Goal: Information Seeking & Learning: Learn about a topic

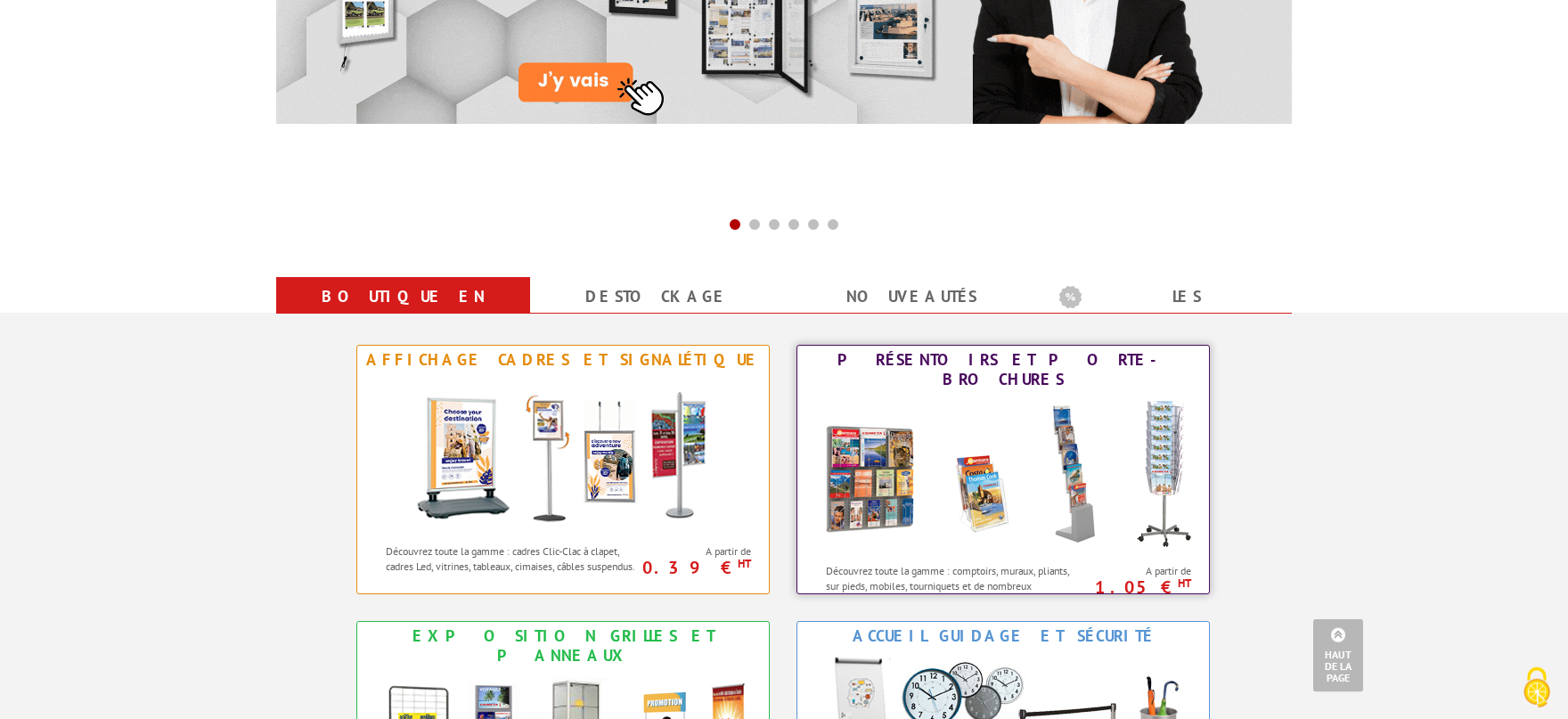
scroll to position [687, 0]
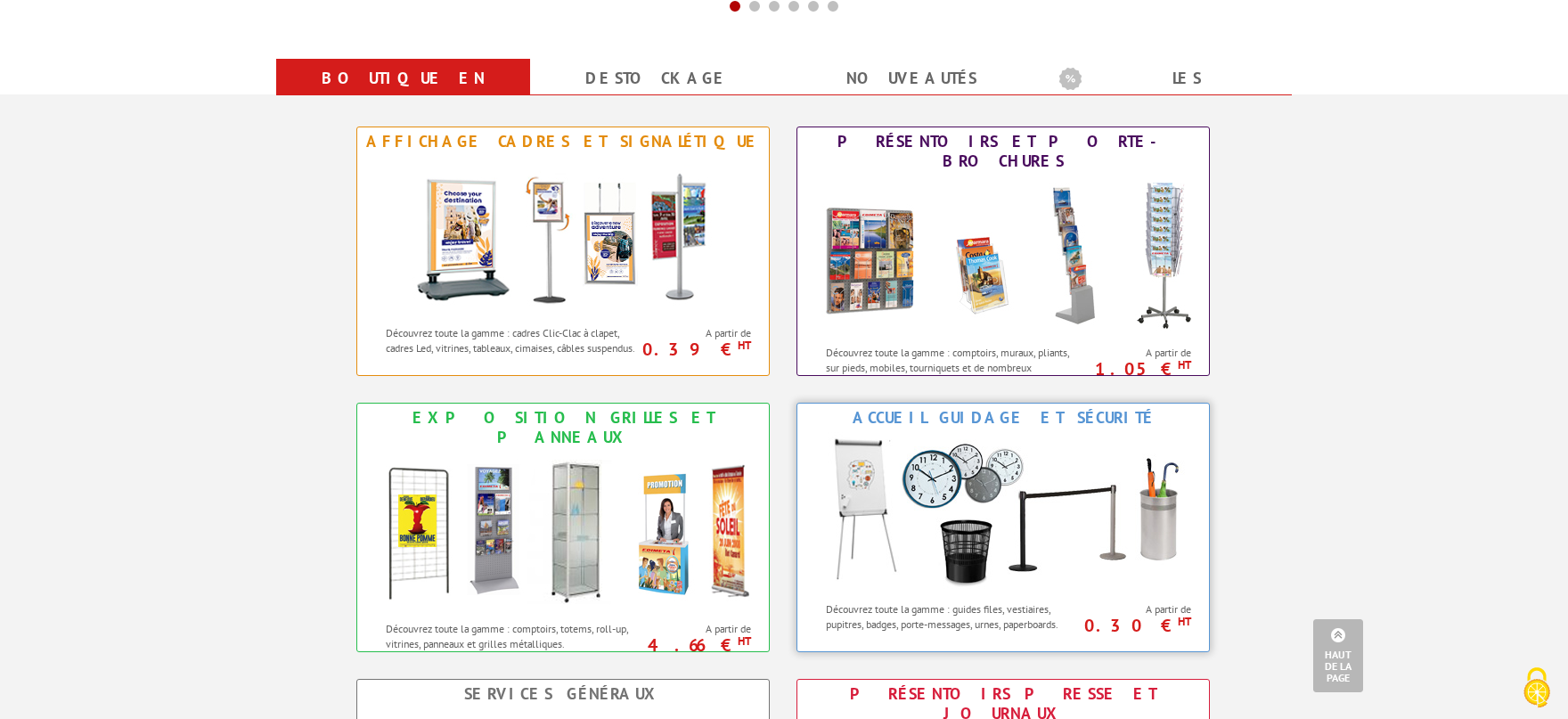
click at [992, 489] on img at bounding box center [1002, 512] width 392 height 160
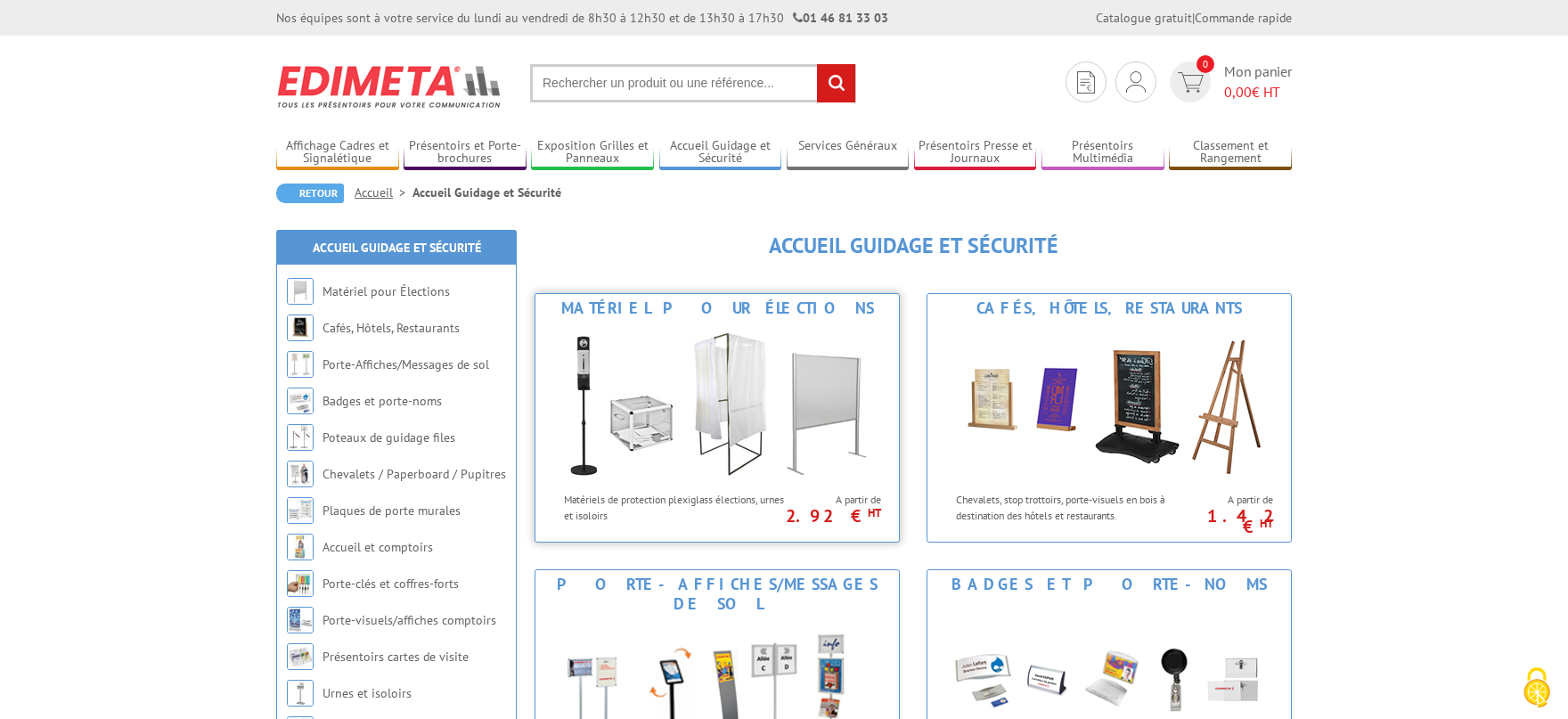
click at [752, 378] on img at bounding box center [718, 402] width 330 height 160
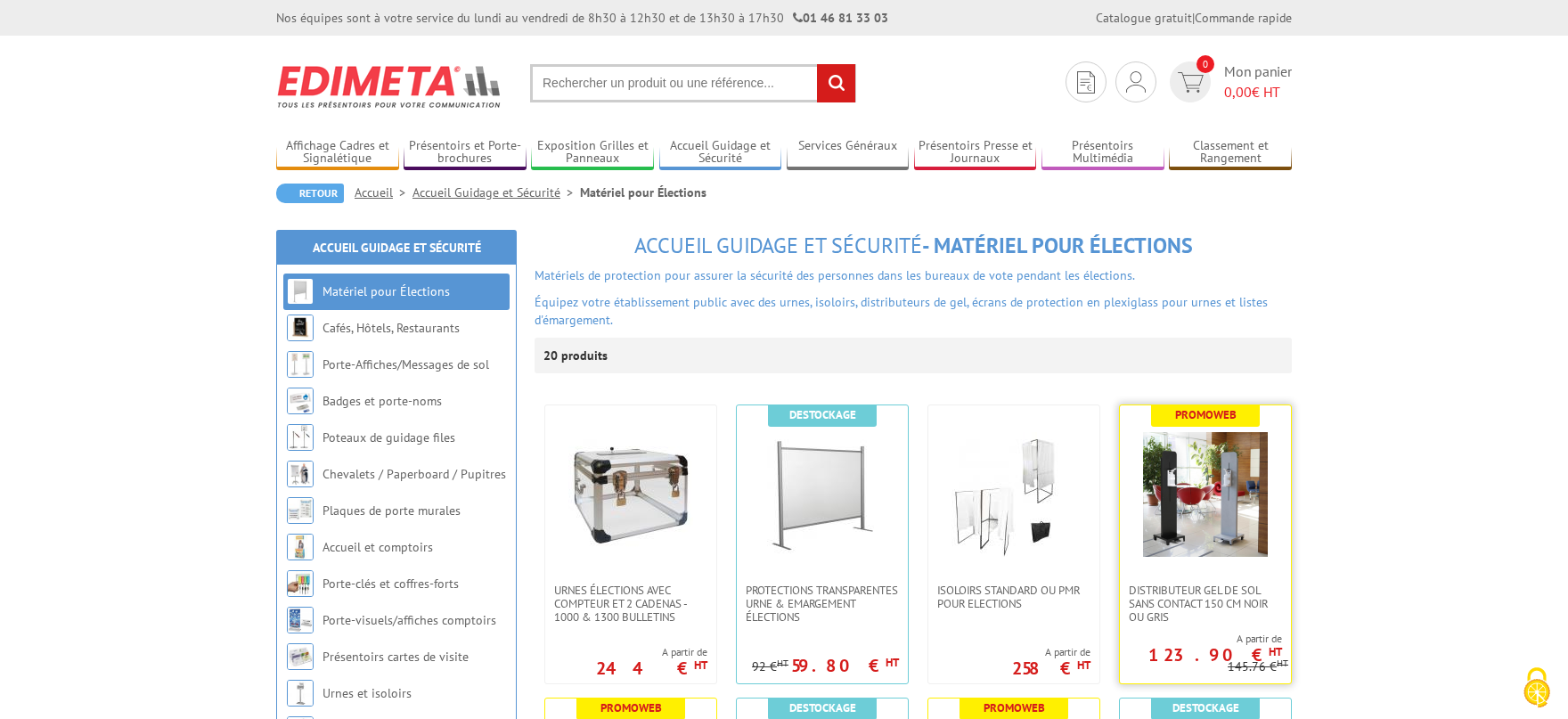
click at [1188, 492] on img at bounding box center [1206, 495] width 125 height 125
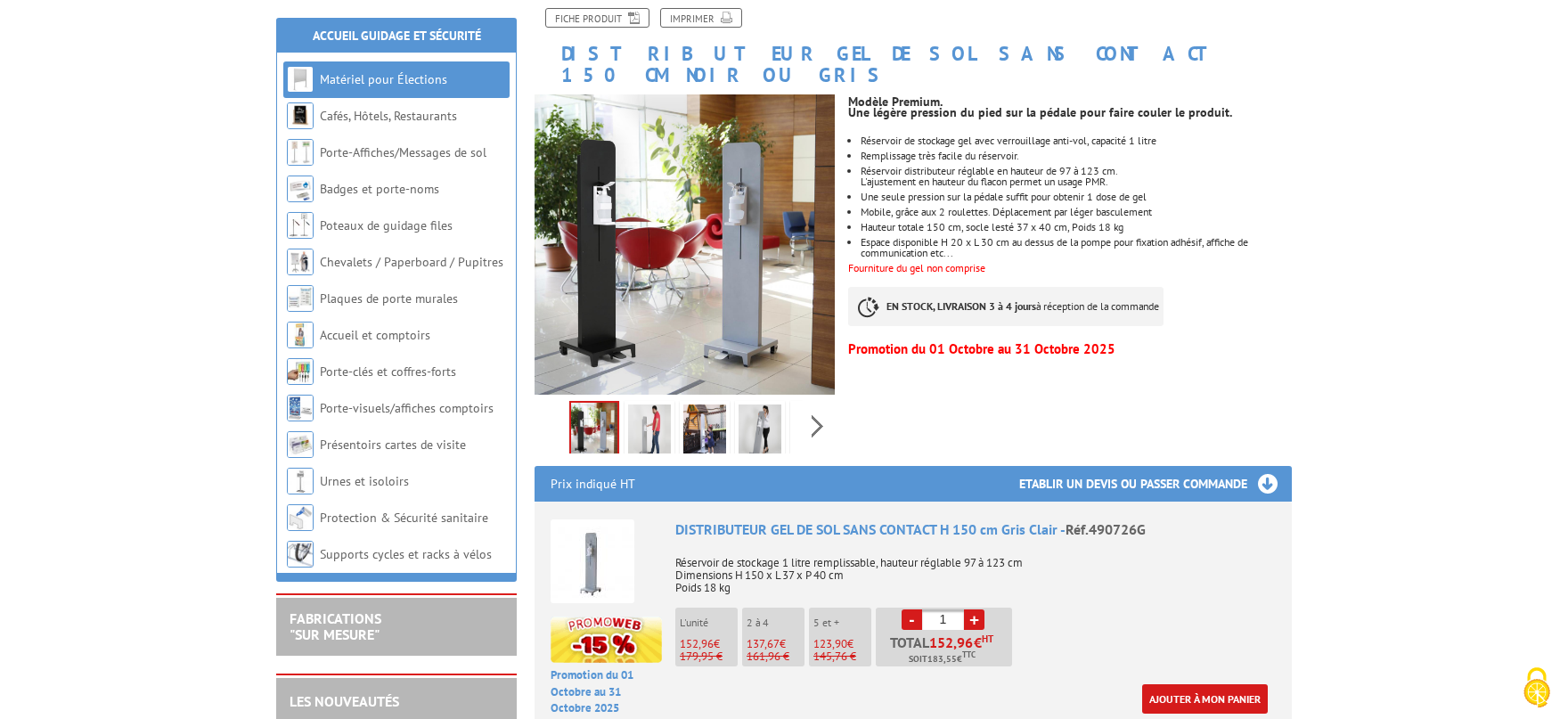
scroll to position [392, 0]
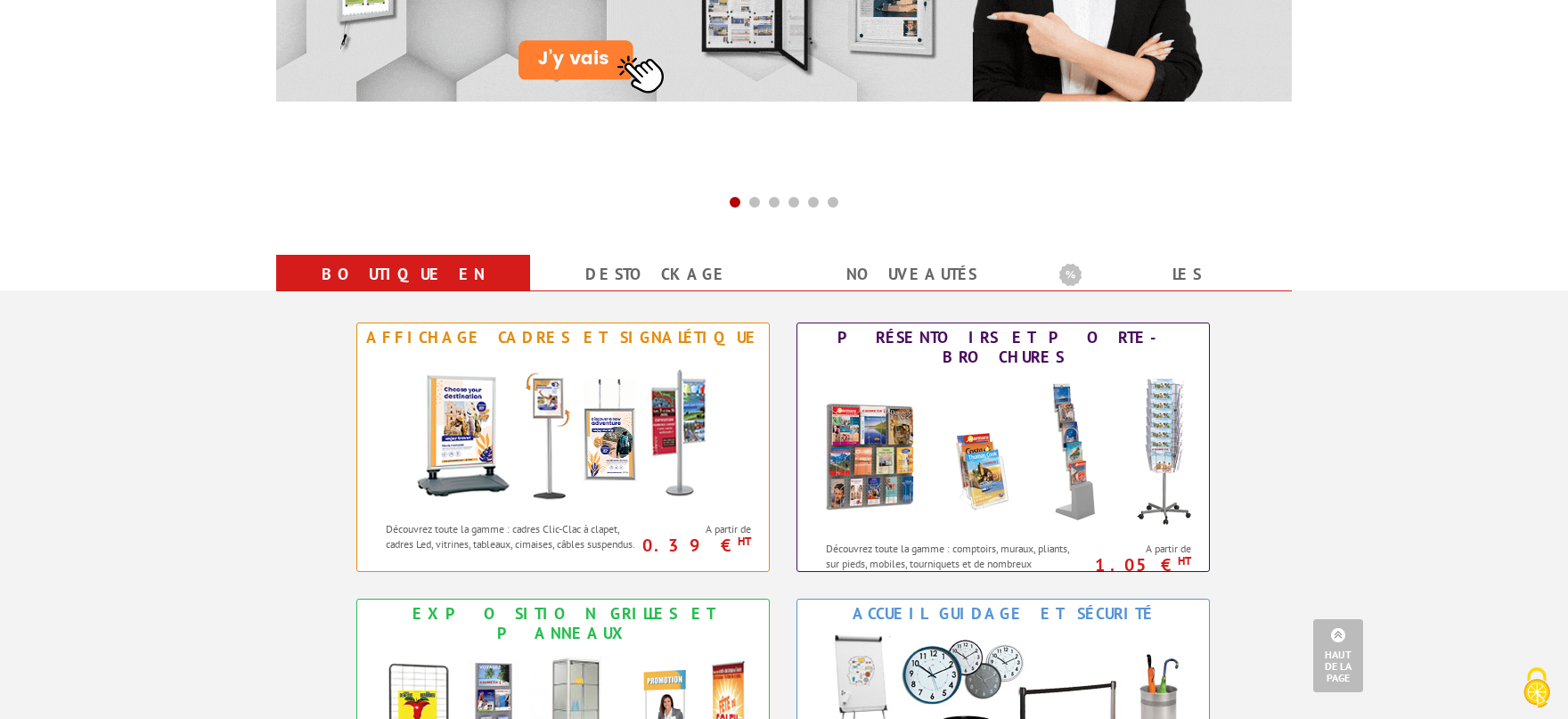
scroll to position [882, 0]
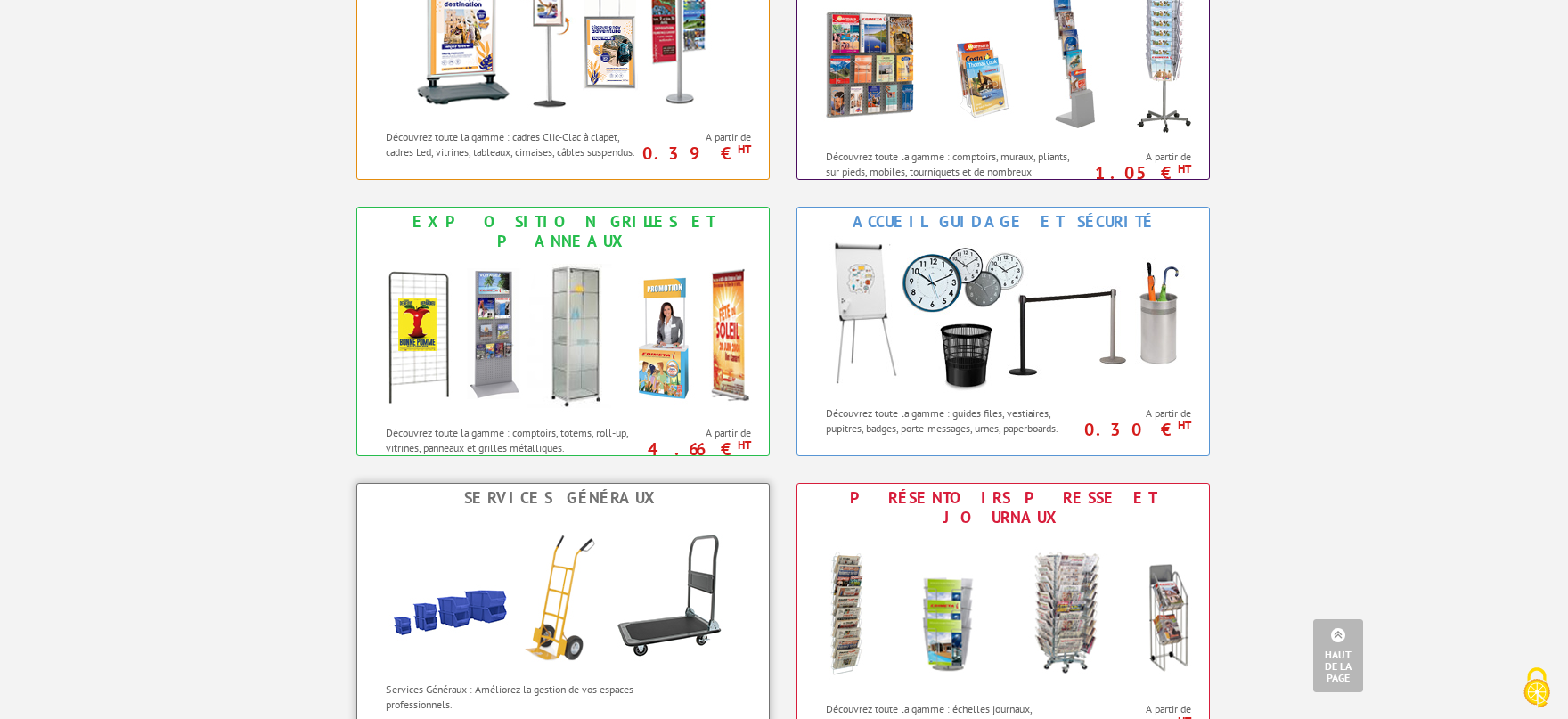
click at [488, 613] on img at bounding box center [562, 592] width 392 height 160
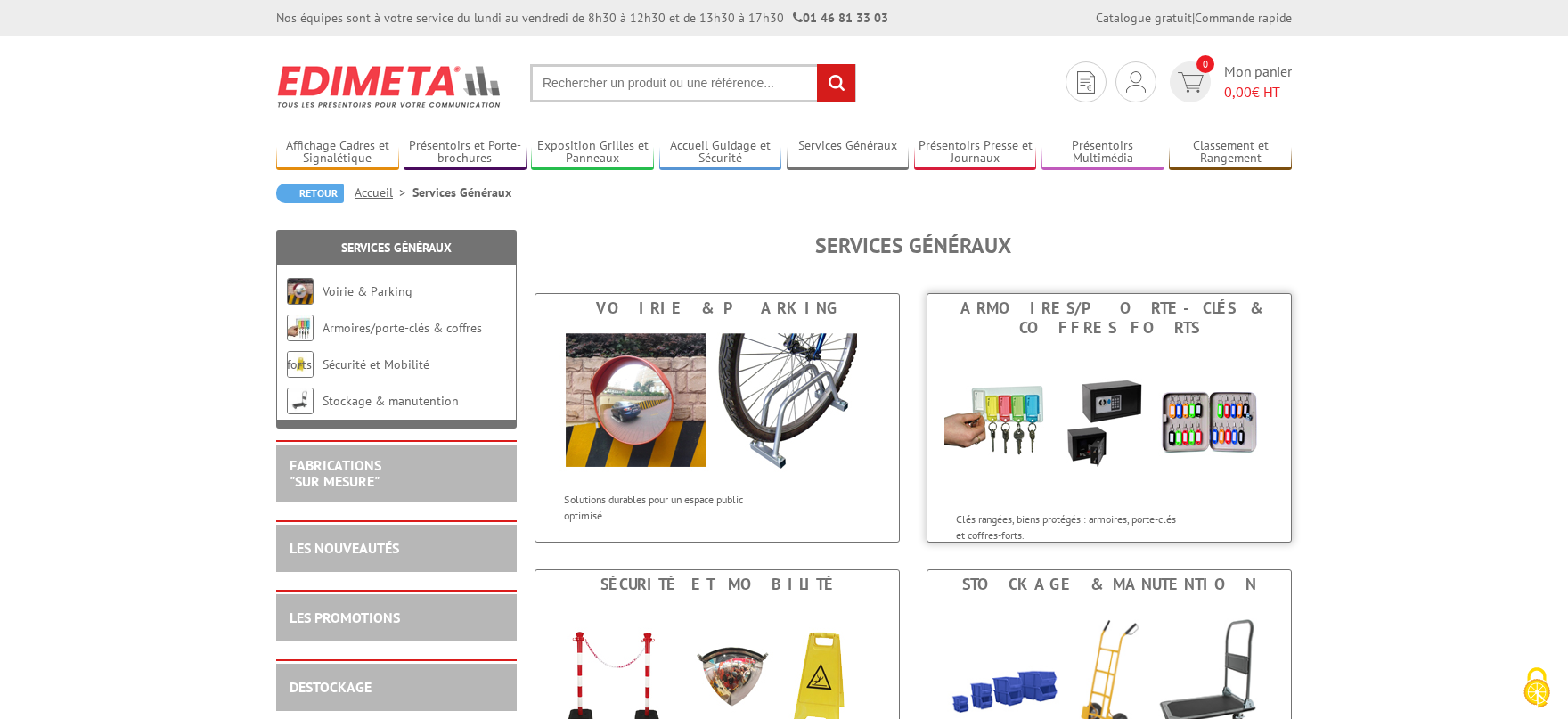
click at [1151, 410] on img at bounding box center [1109, 422] width 330 height 160
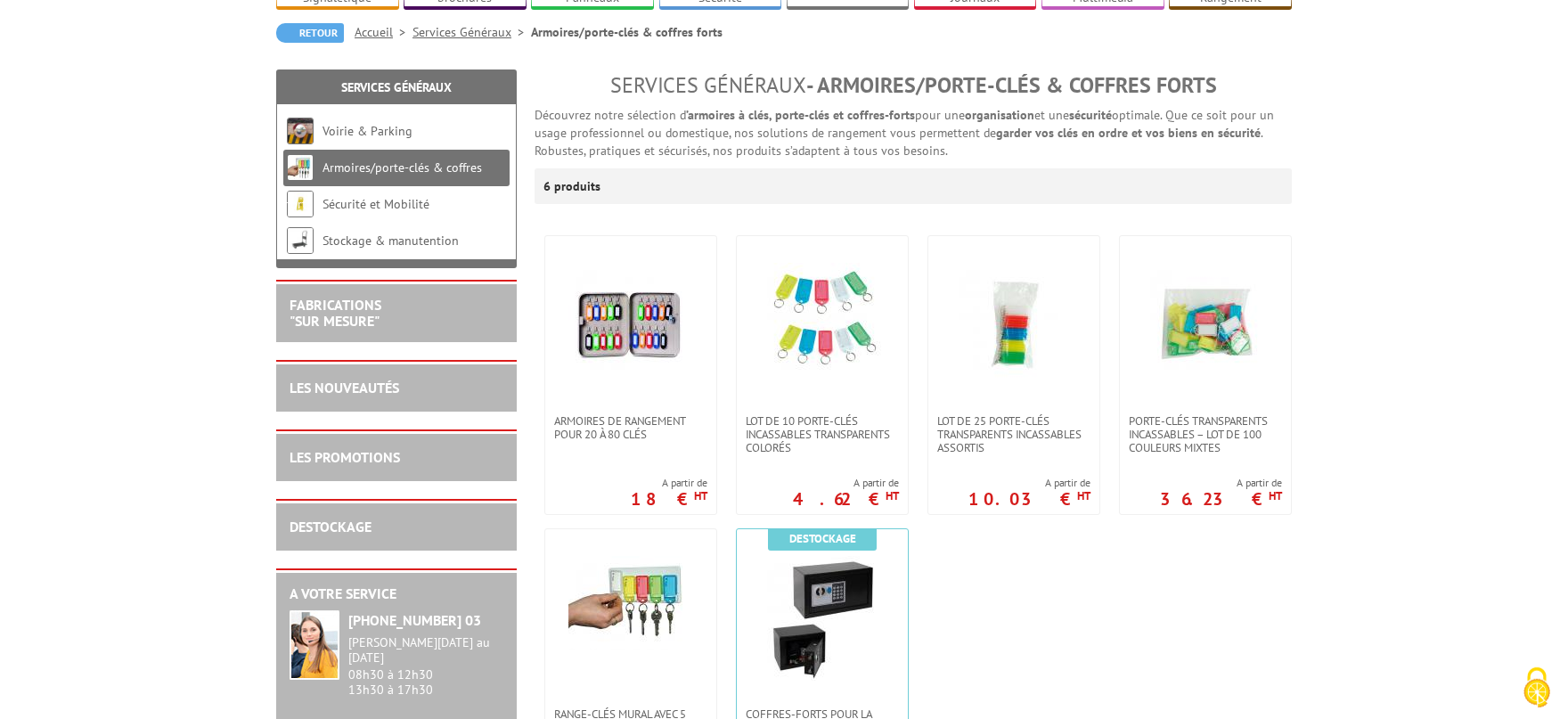
scroll to position [392, 0]
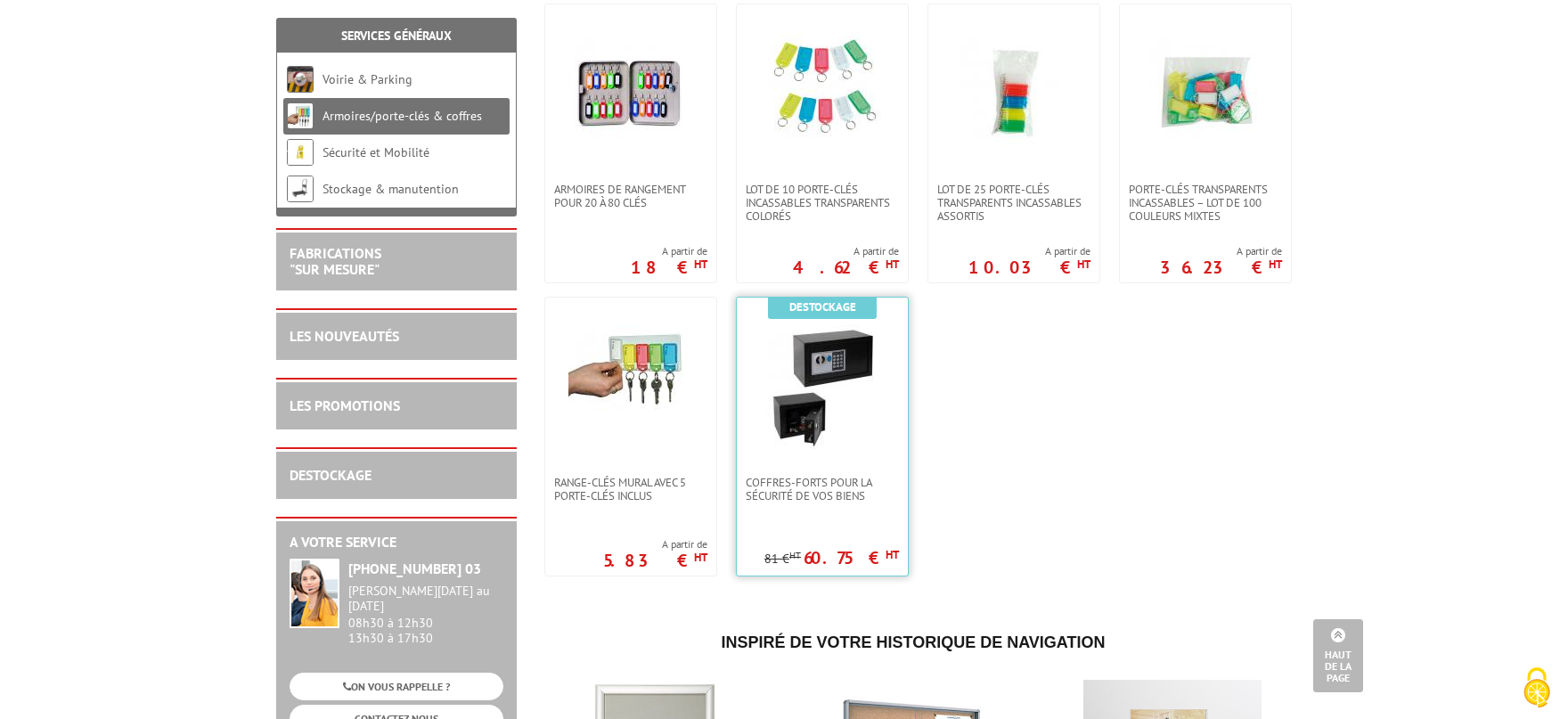
click at [828, 406] on img at bounding box center [823, 387] width 125 height 125
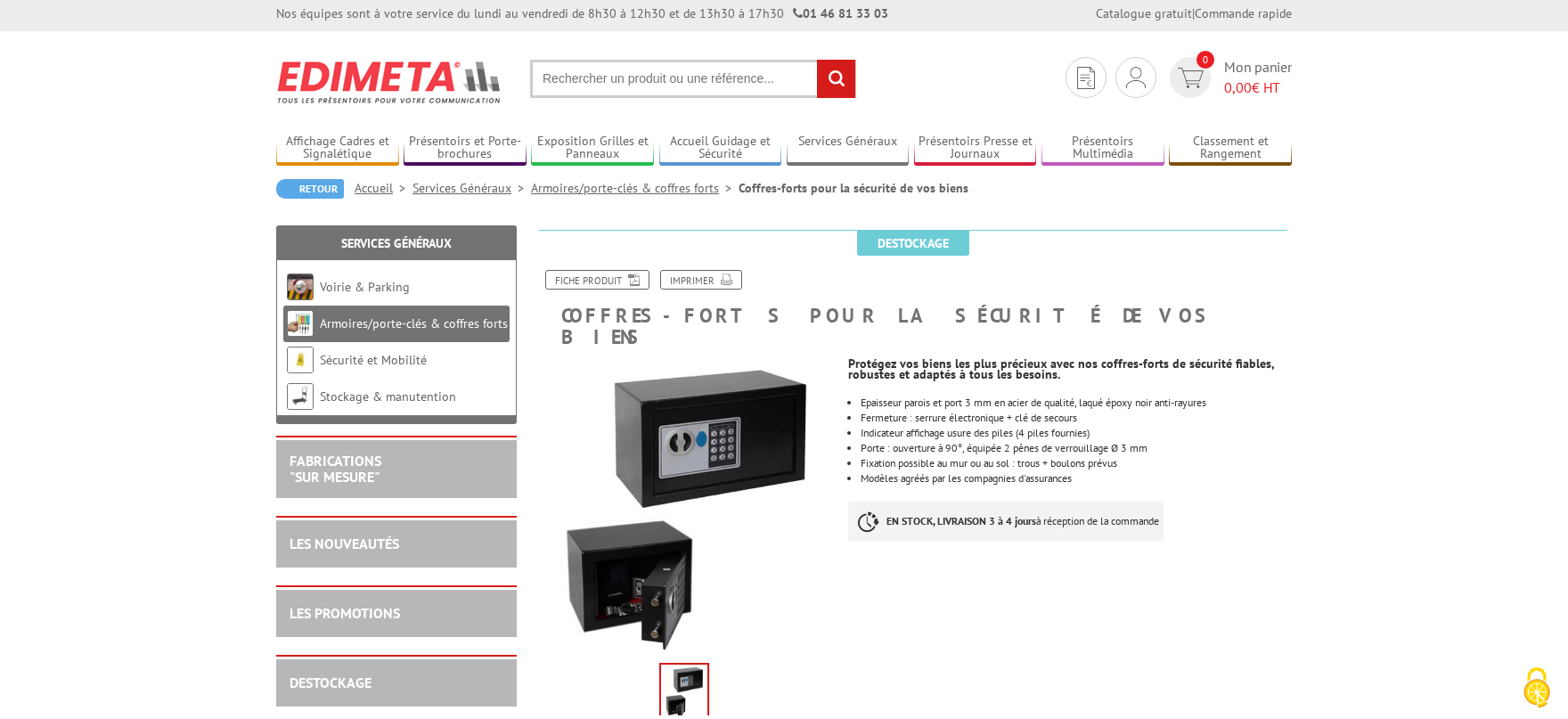
scroll to position [392, 0]
